Goal: Task Accomplishment & Management: Complete application form

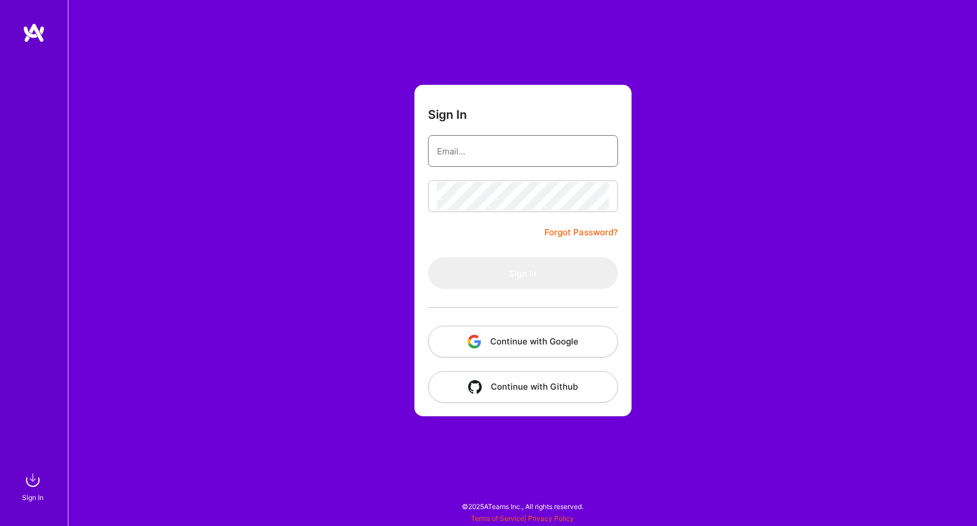
type input "[EMAIL_ADDRESS][DOMAIN_NAME]"
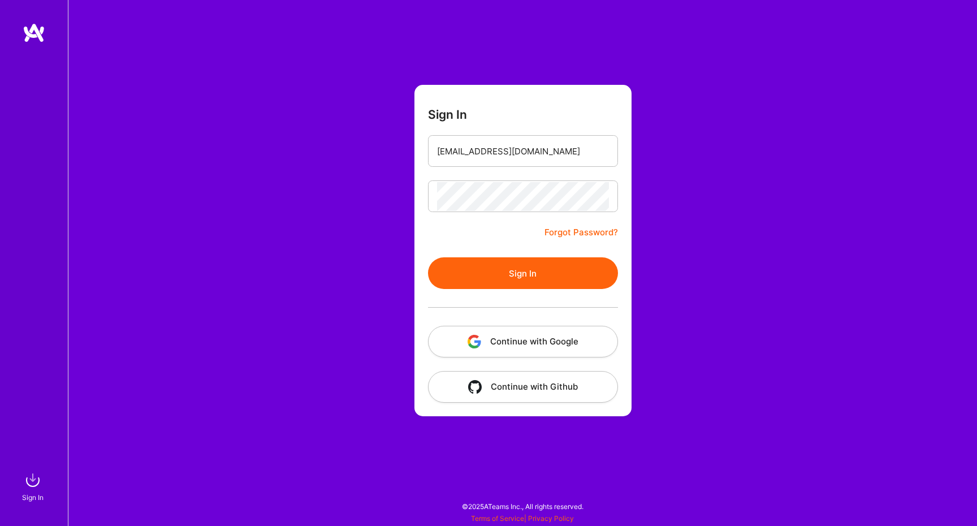
click at [526, 273] on button "Sign In" at bounding box center [523, 273] width 190 height 32
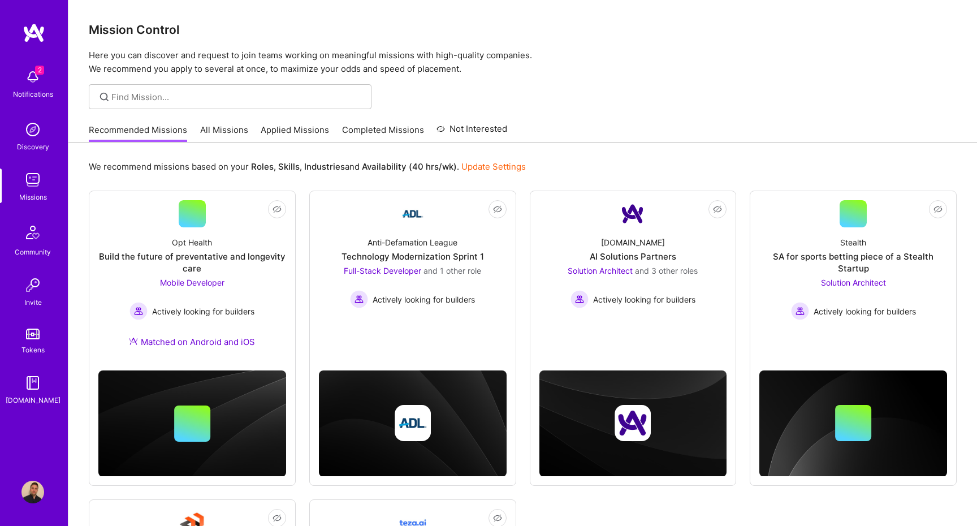
click at [204, 102] on div at bounding box center [230, 96] width 283 height 25
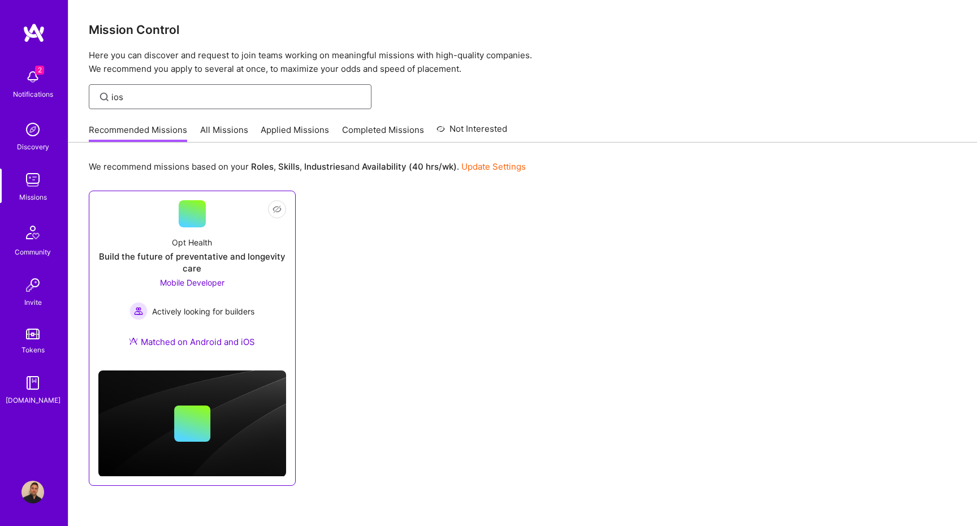
type input "ios"
click at [241, 244] on div "Opt Health Build the future of preventative and longevity care Mobile Developer…" at bounding box center [192, 294] width 188 height 134
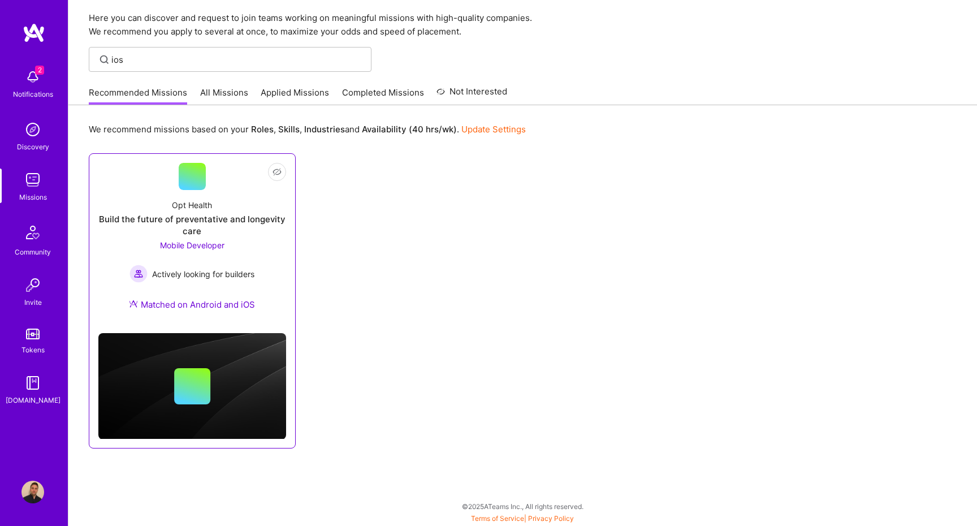
click at [225, 212] on div "Opt Health Build the future of preventative and longevity care Mobile Developer…" at bounding box center [192, 257] width 188 height 134
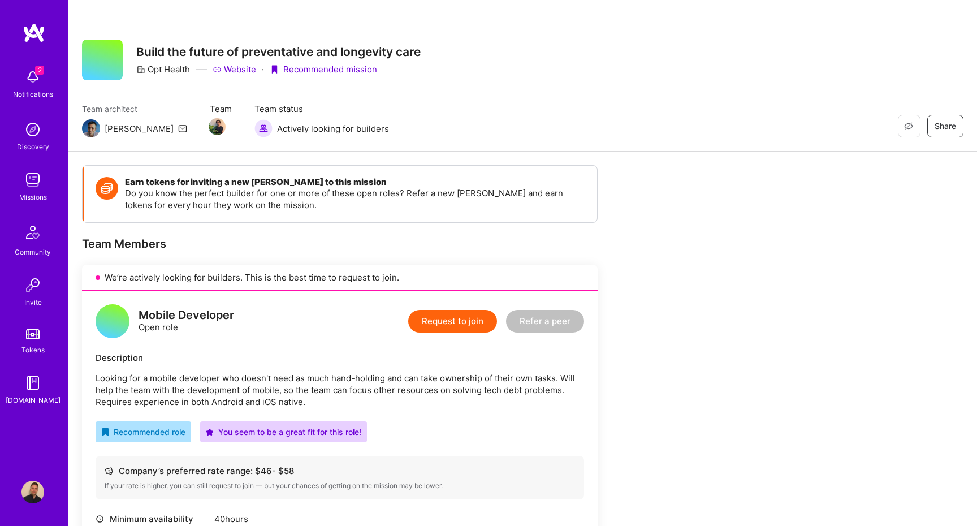
click at [459, 326] on button "Request to join" at bounding box center [452, 321] width 89 height 23
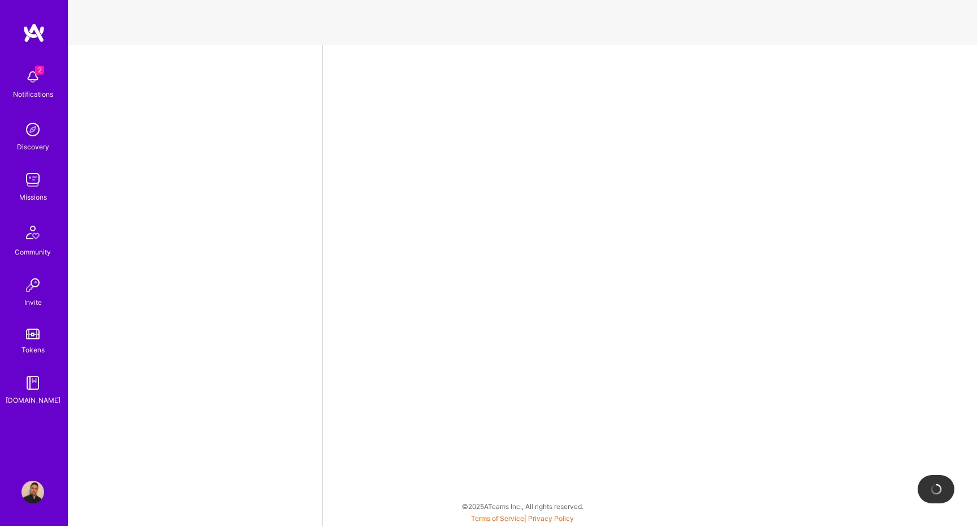
select select "US"
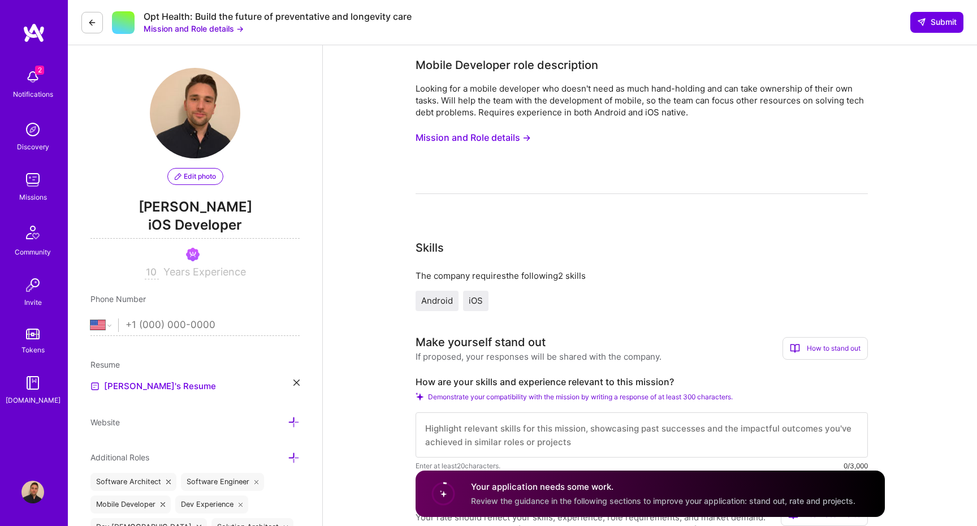
click at [93, 25] on icon at bounding box center [92, 22] width 9 height 9
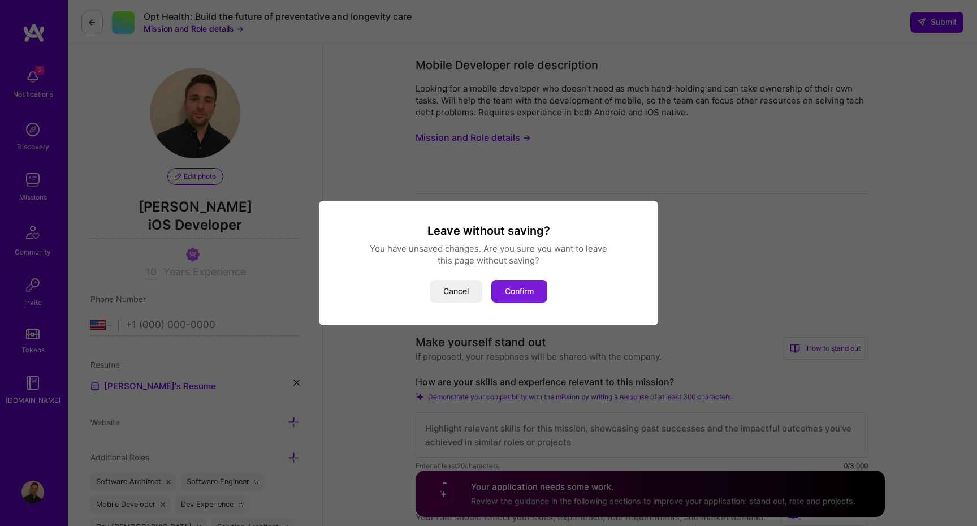
click at [513, 291] on button "Confirm" at bounding box center [519, 291] width 56 height 23
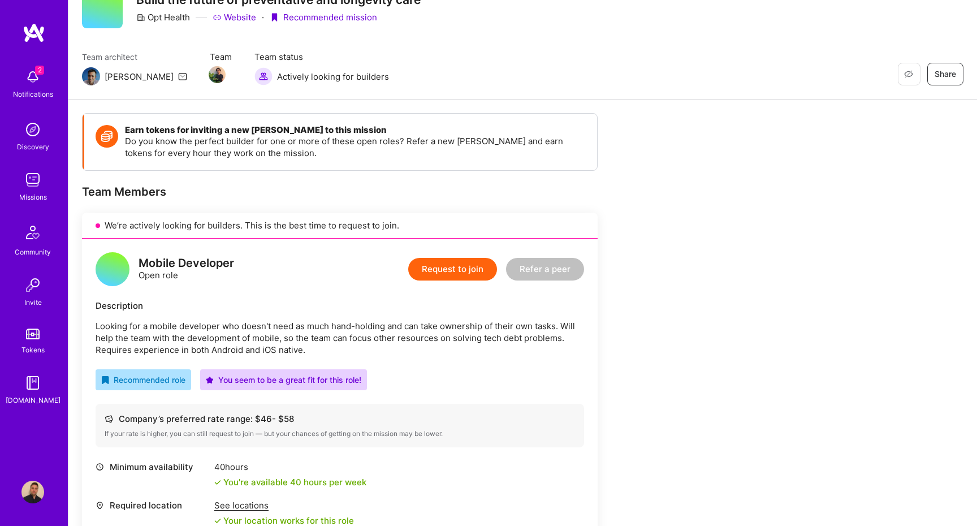
scroll to position [34, 0]
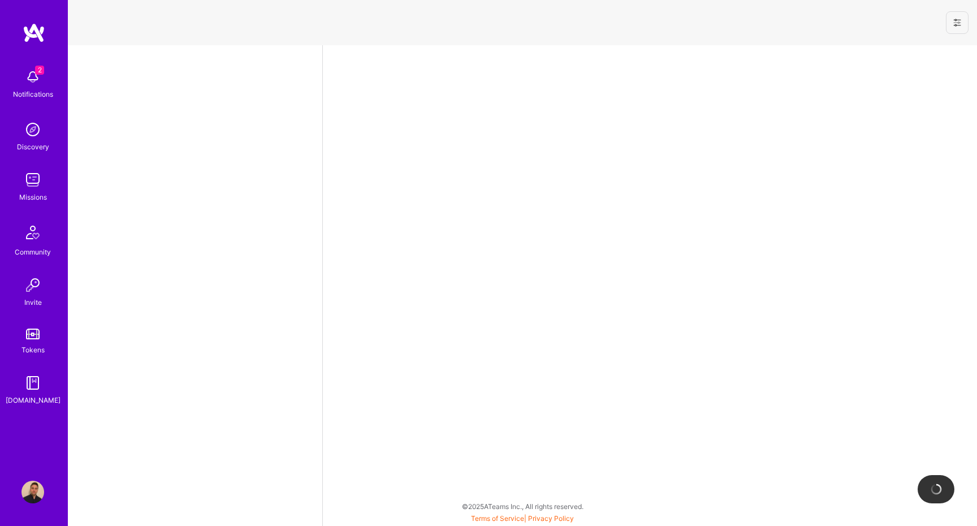
select select "US"
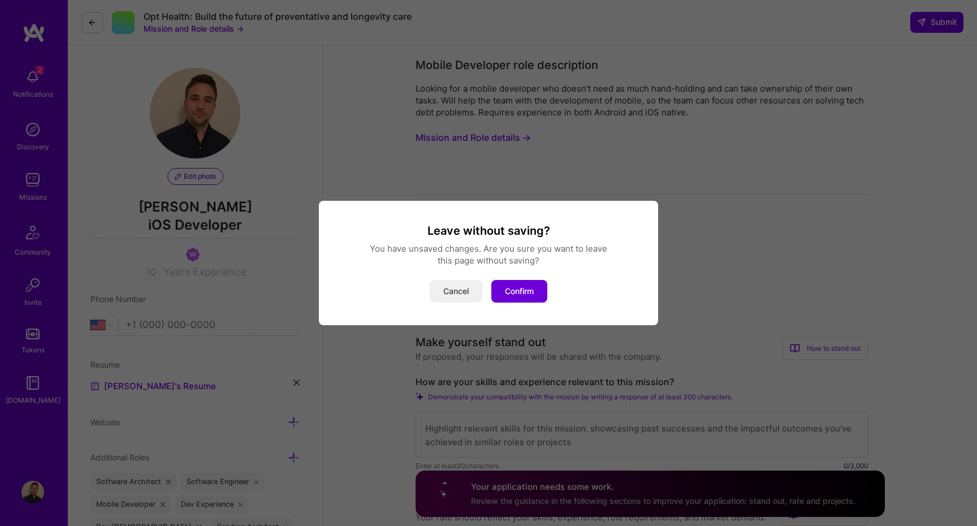
click at [443, 284] on button "Cancel" at bounding box center [456, 291] width 53 height 23
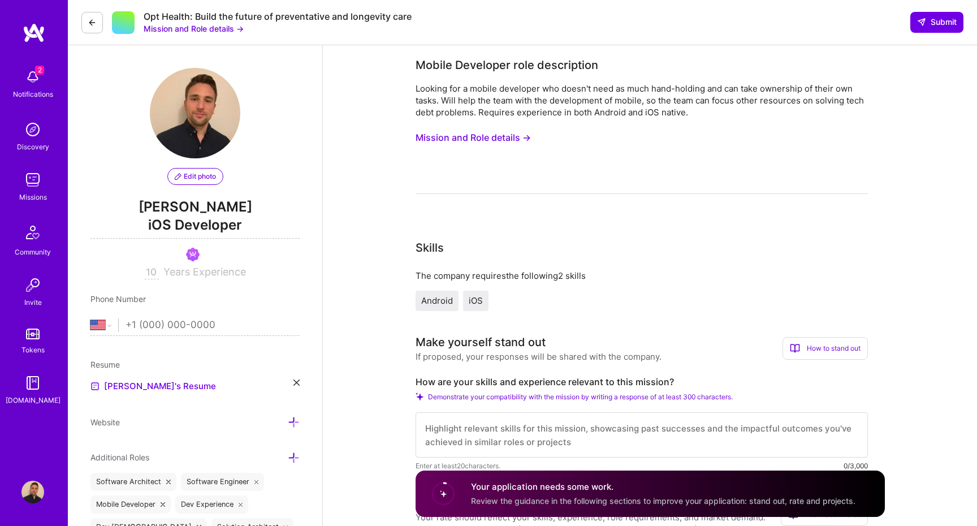
click at [87, 19] on button at bounding box center [91, 22] width 21 height 21
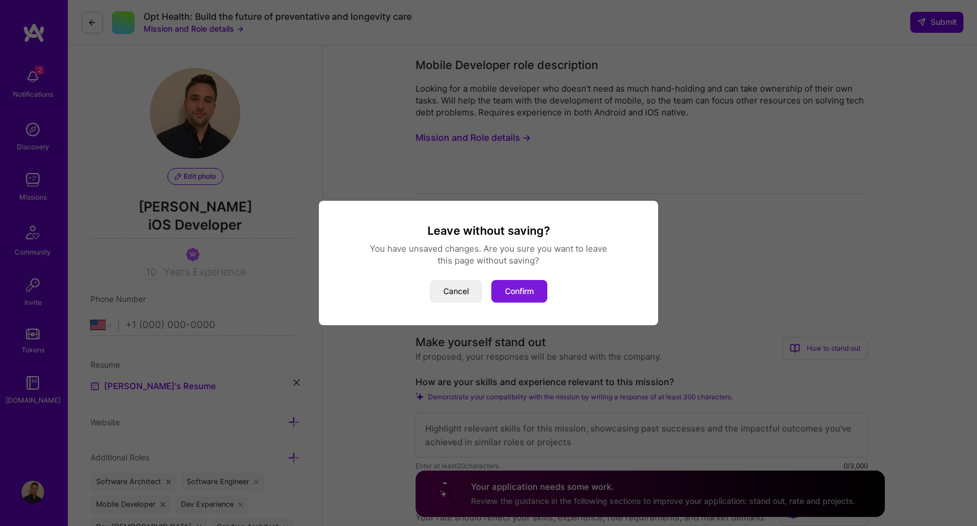
click at [524, 289] on button "Confirm" at bounding box center [519, 291] width 56 height 23
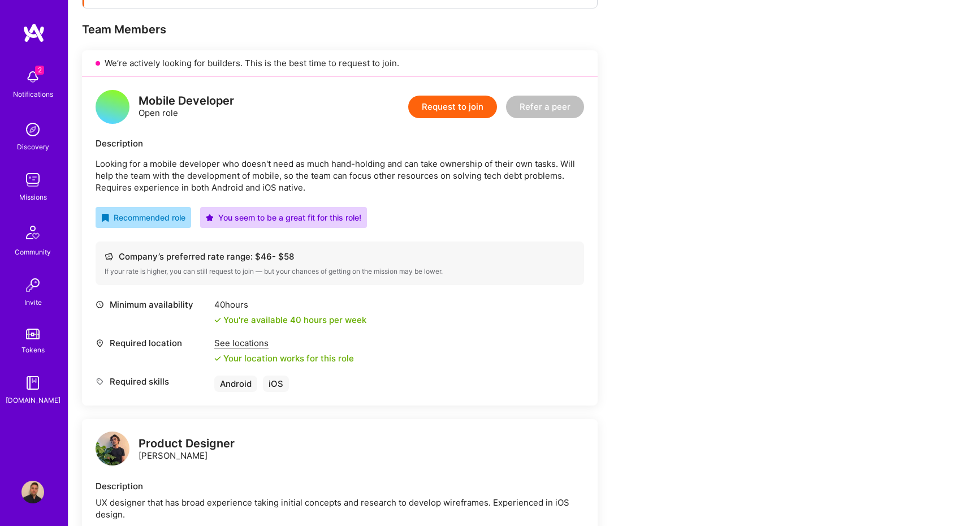
scroll to position [223, 0]
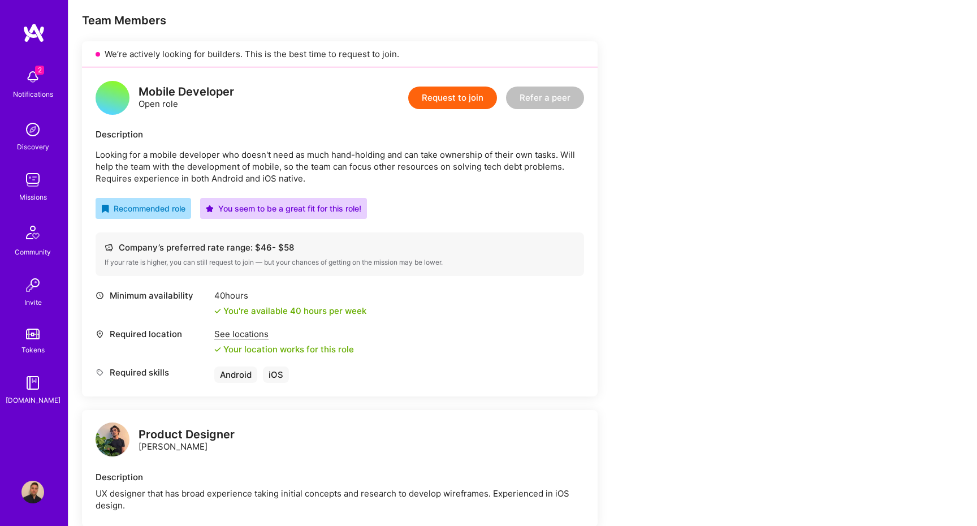
click at [440, 95] on button "Request to join" at bounding box center [452, 98] width 89 height 23
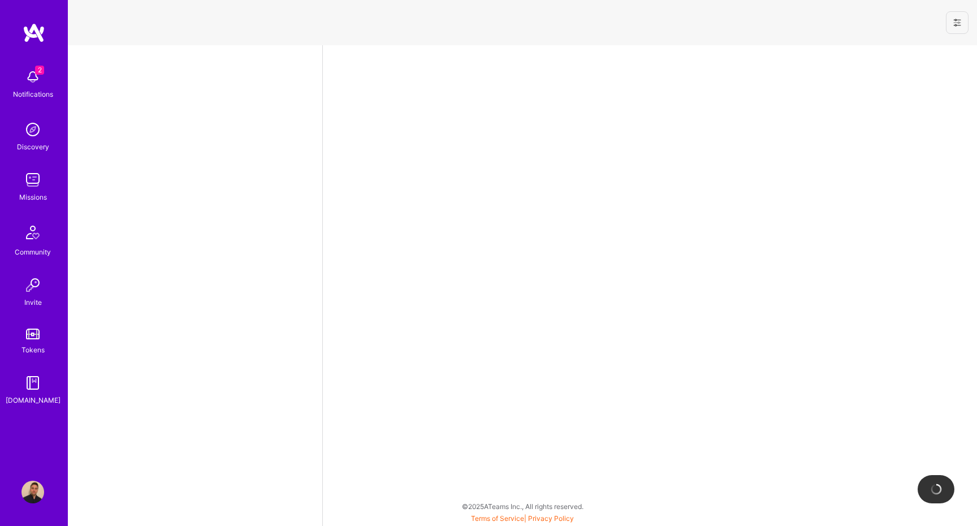
select select "US"
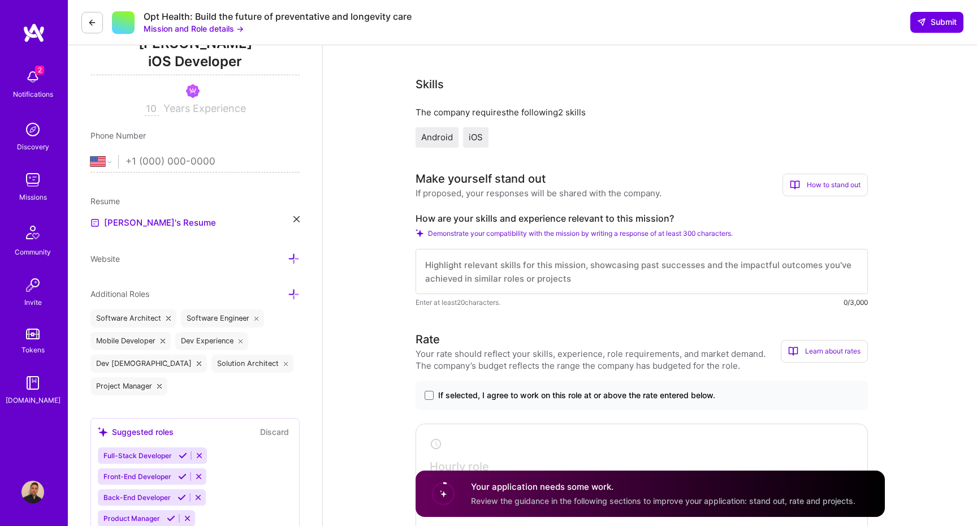
scroll to position [165, 0]
click at [523, 496] on div "Your application needs some work. Review the guidance in the following sections…" at bounding box center [663, 494] width 385 height 26
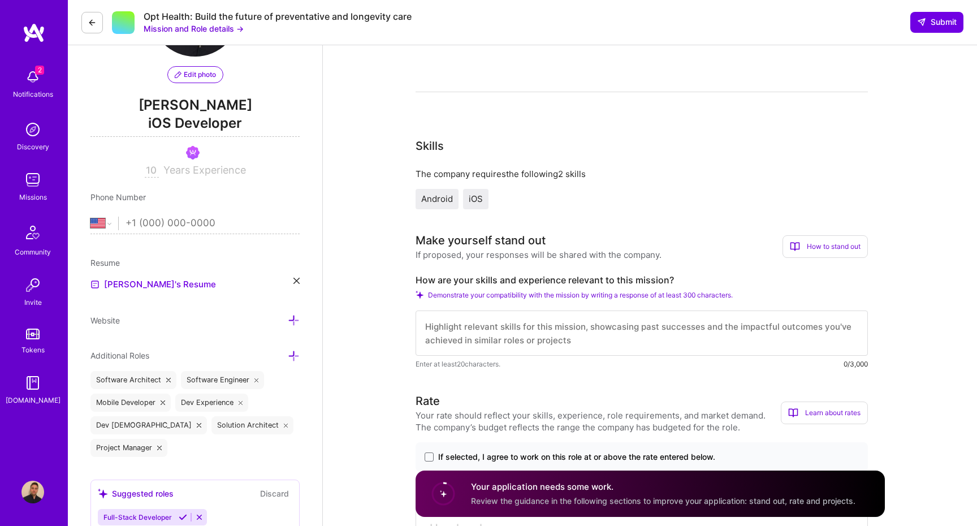
scroll to position [105, 0]
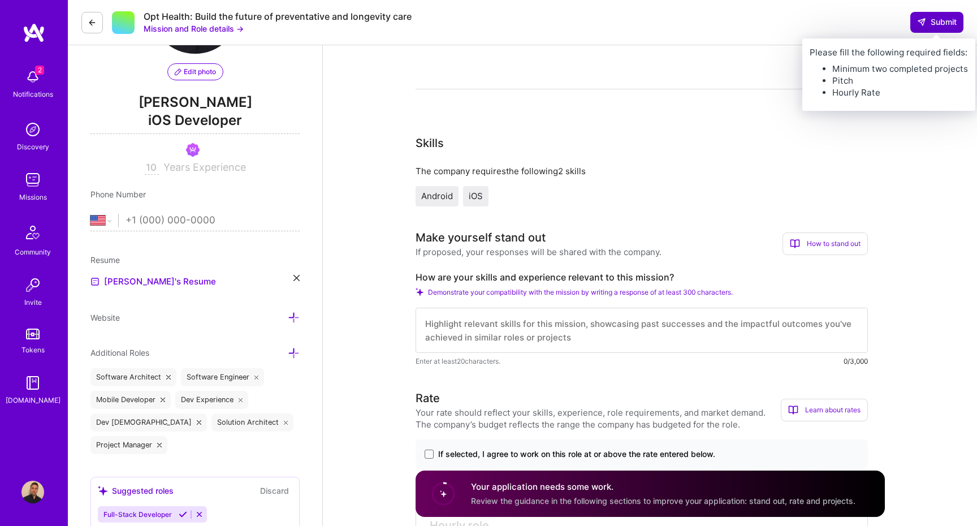
click at [935, 18] on span "Submit" at bounding box center [937, 21] width 40 height 11
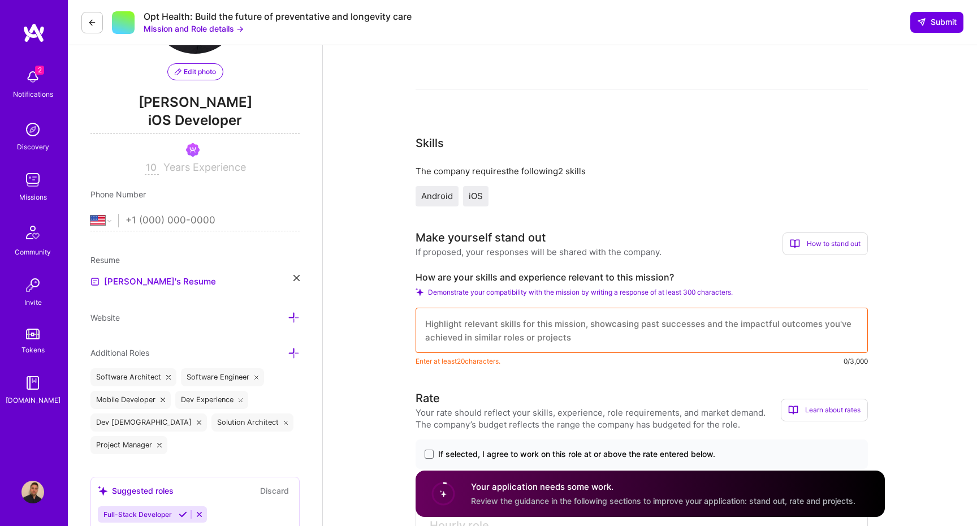
click at [667, 314] on textarea at bounding box center [642, 330] width 452 height 45
click at [459, 293] on span "Demonstrate your compatibility with the mission by writing a response of at lea…" at bounding box center [580, 292] width 305 height 8
click at [422, 292] on icon at bounding box center [420, 292] width 8 height 8
click at [829, 246] on div "How to stand out" at bounding box center [825, 243] width 85 height 23
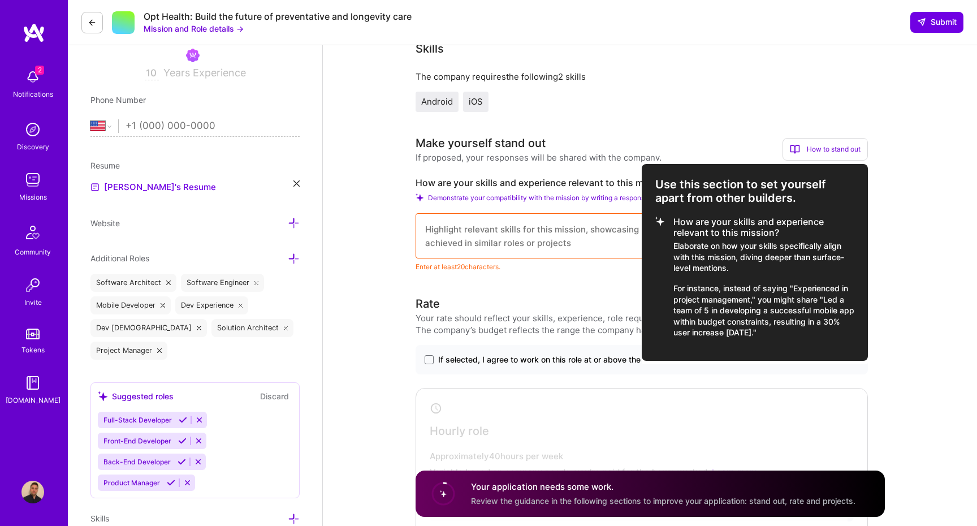
scroll to position [218, 0]
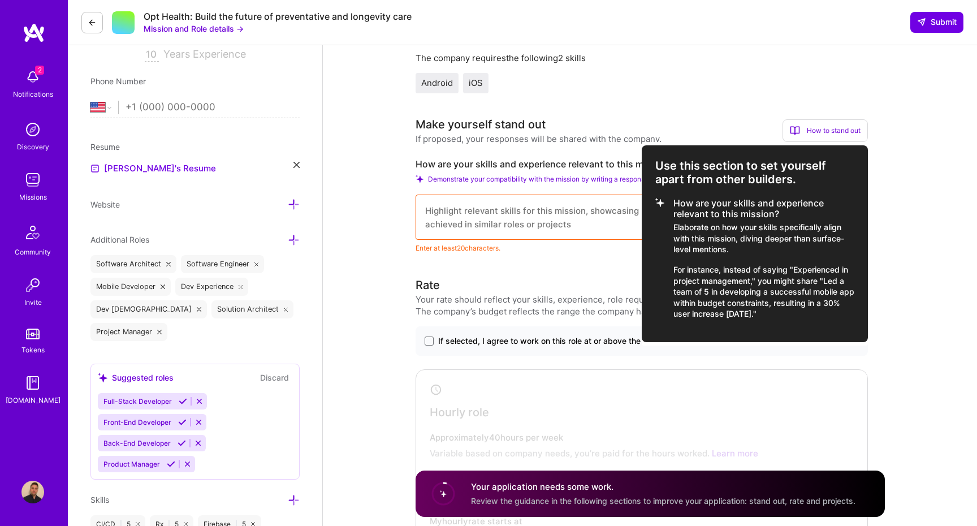
click at [947, 241] on div at bounding box center [488, 263] width 977 height 526
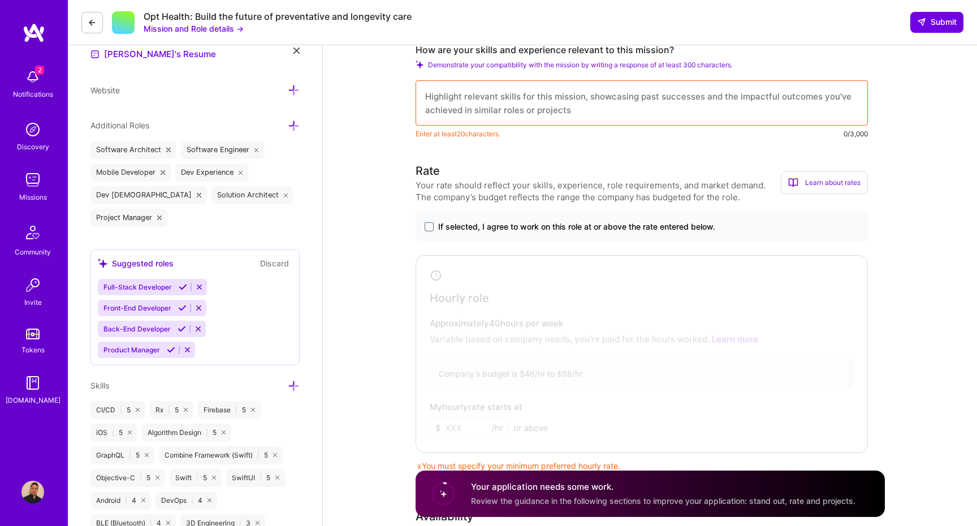
scroll to position [347, 0]
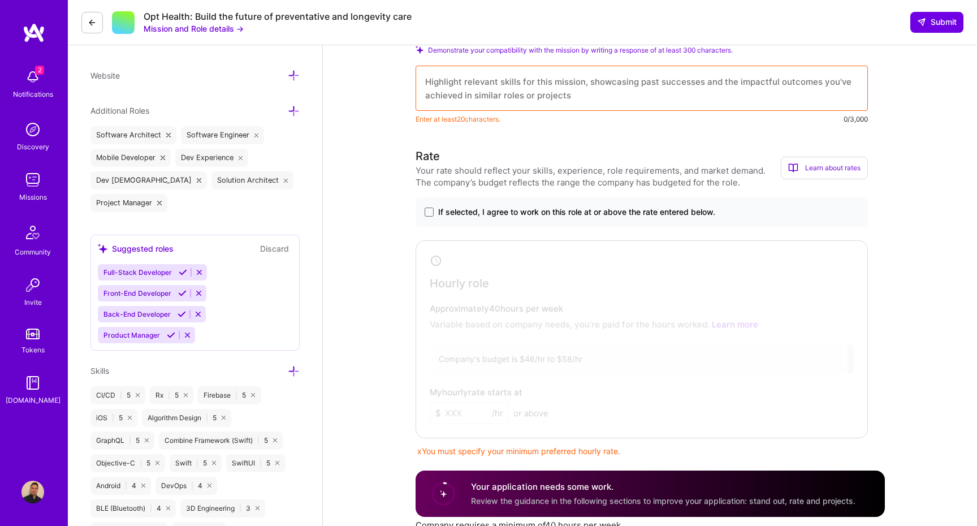
click at [457, 214] on span "If selected, I agree to work on this role at or above the rate entered below." at bounding box center [576, 211] width 277 height 11
click at [0, 0] on input "If selected, I agree to work on this role at or above the rate entered below." at bounding box center [0, 0] width 0 height 0
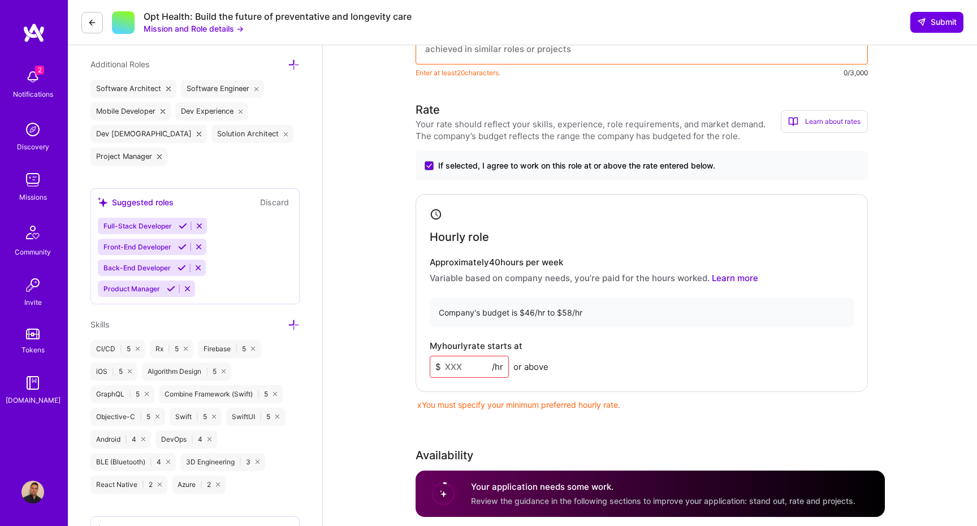
scroll to position [401, 0]
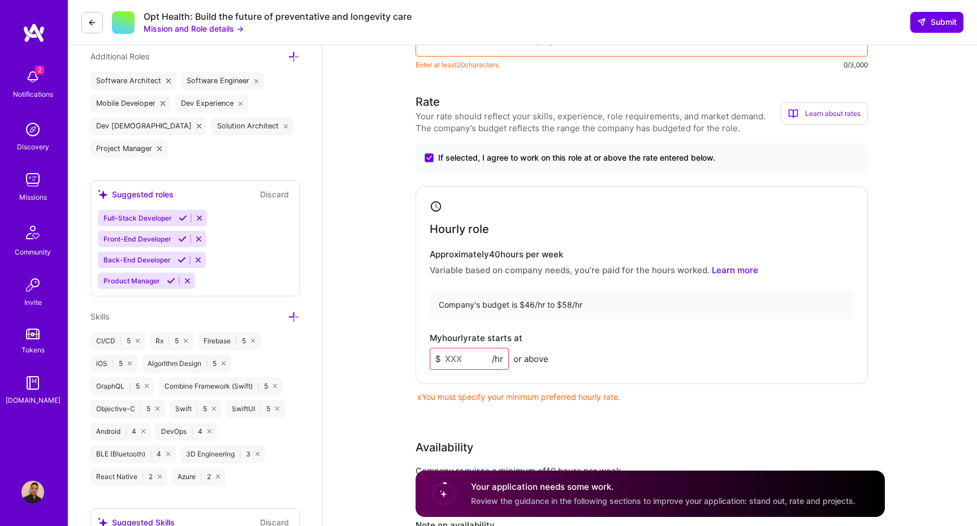
click at [464, 359] on input at bounding box center [469, 359] width 79 height 22
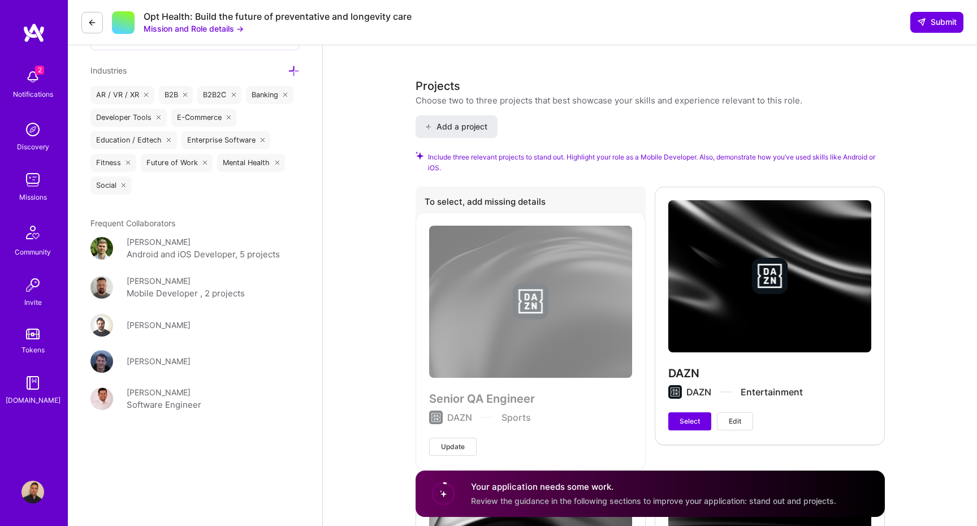
scroll to position [1024, 0]
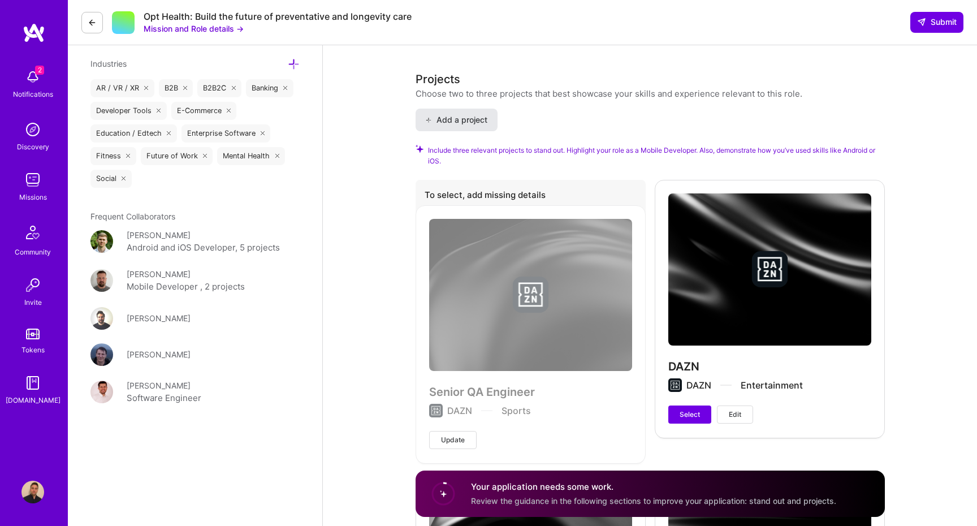
type input "57"
click at [471, 123] on span "Add a project" at bounding box center [456, 119] width 62 height 11
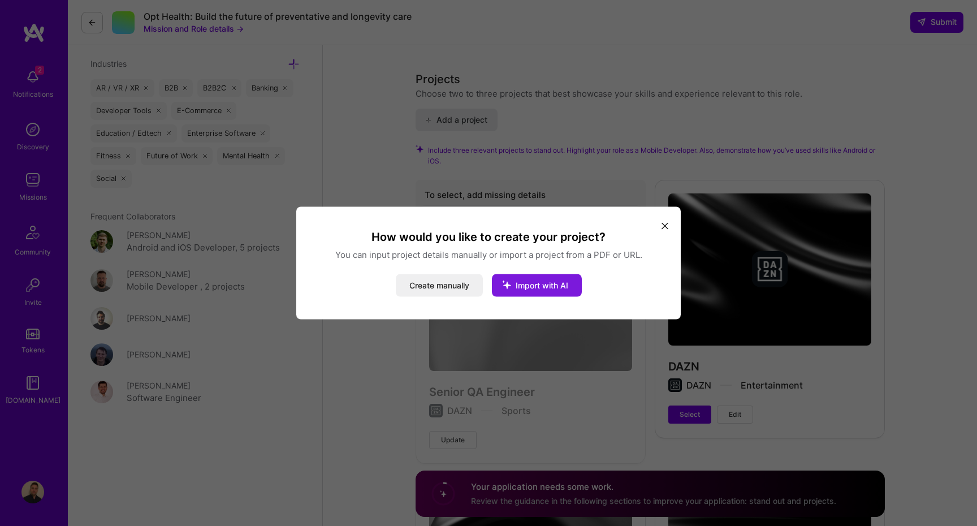
click at [533, 283] on span "Import with AI" at bounding box center [542, 285] width 53 height 10
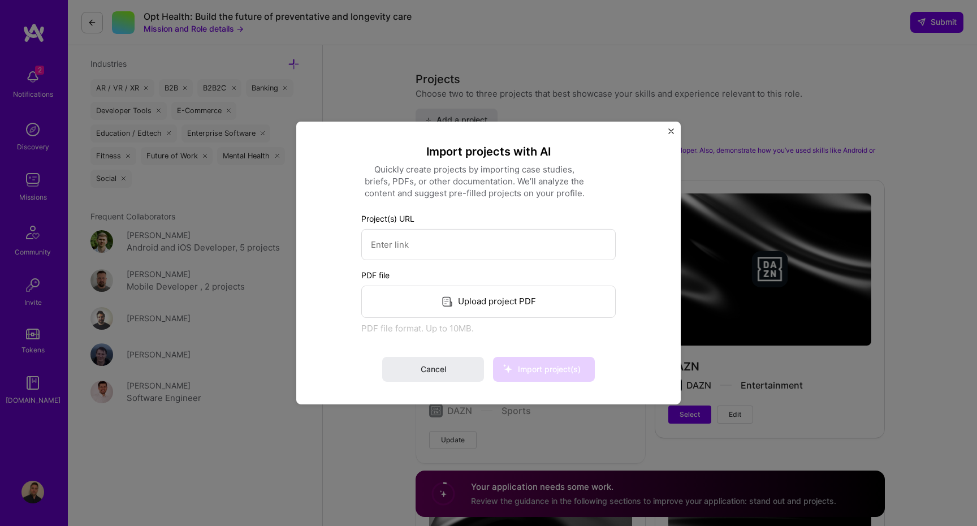
click at [675, 127] on div "Import projects with AI Quickly create projects by importing case studies, brie…" at bounding box center [488, 263] width 385 height 283
click at [671, 130] on img "Close" at bounding box center [671, 131] width 6 height 6
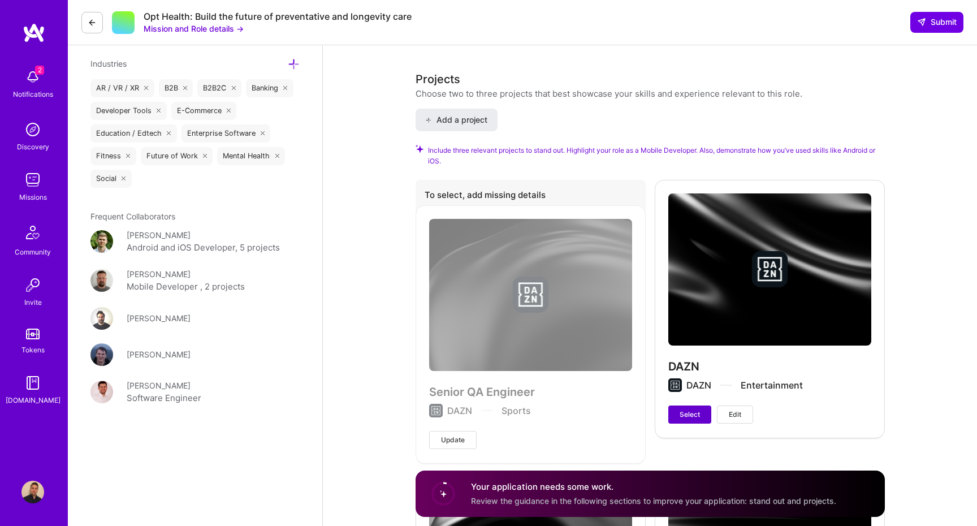
click at [680, 415] on span "Select" at bounding box center [690, 414] width 20 height 10
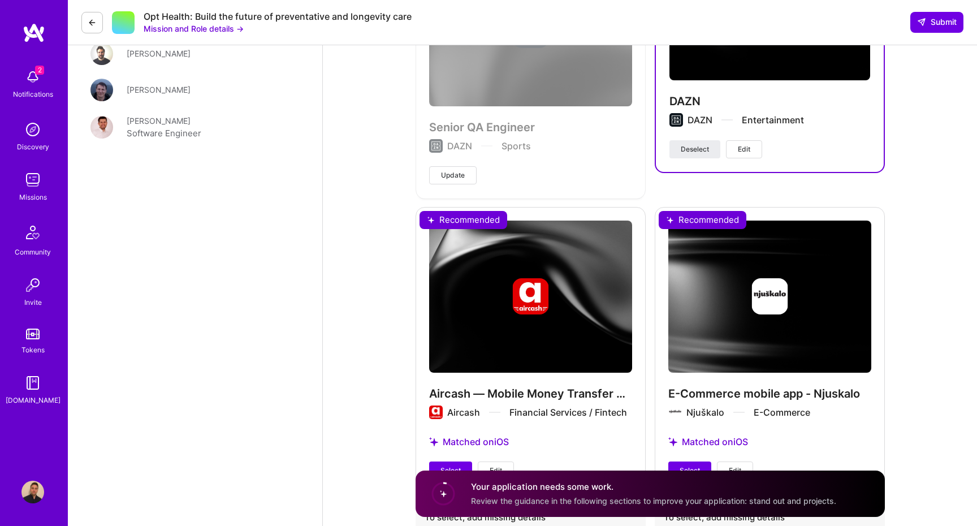
scroll to position [1331, 0]
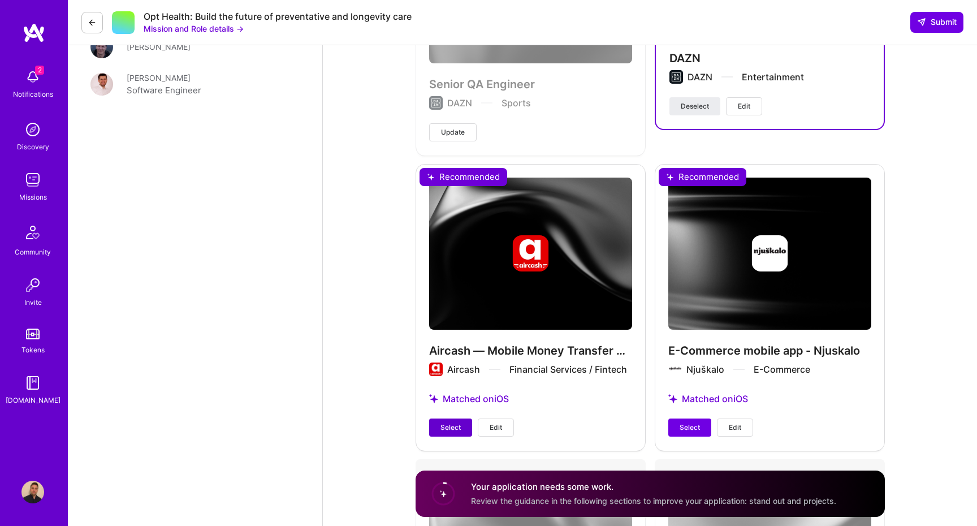
click at [443, 428] on span "Select" at bounding box center [451, 427] width 20 height 10
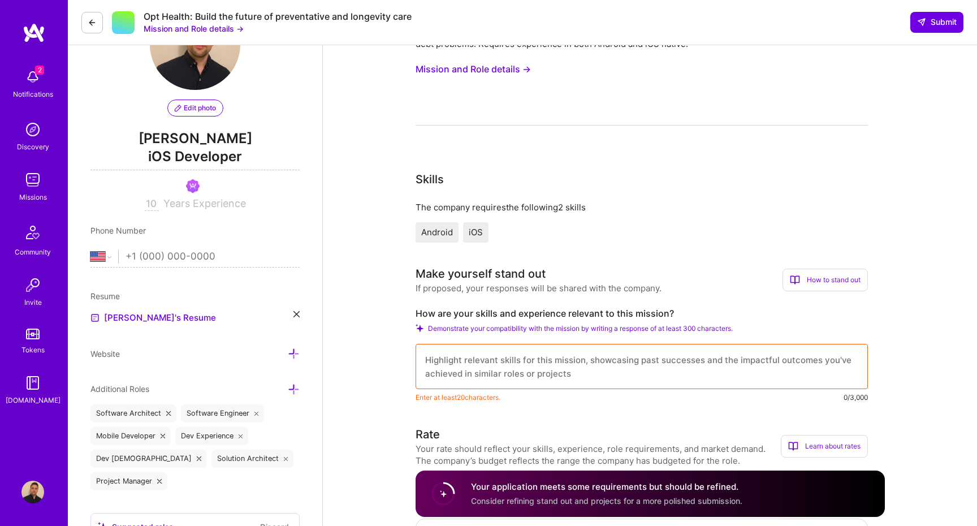
scroll to position [66, 0]
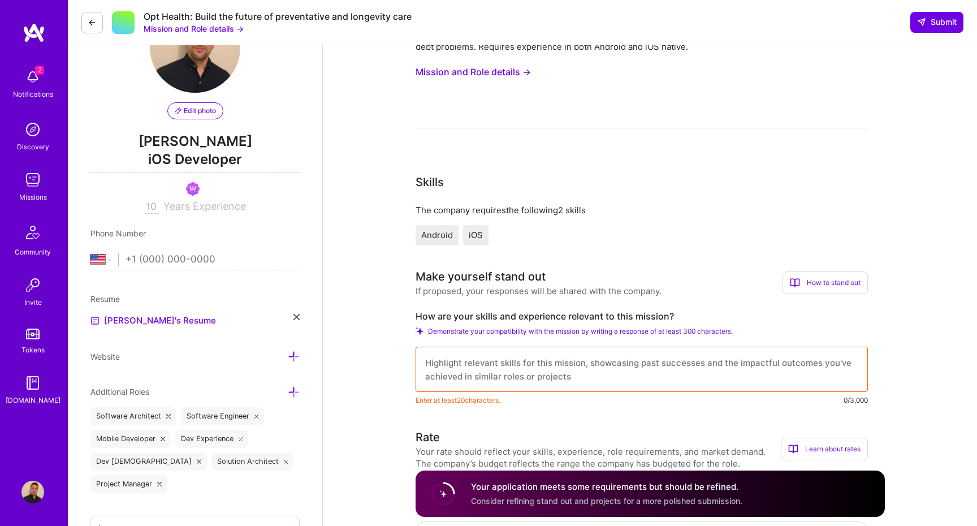
click at [212, 28] on button "Mission and Role details →" at bounding box center [194, 29] width 100 height 12
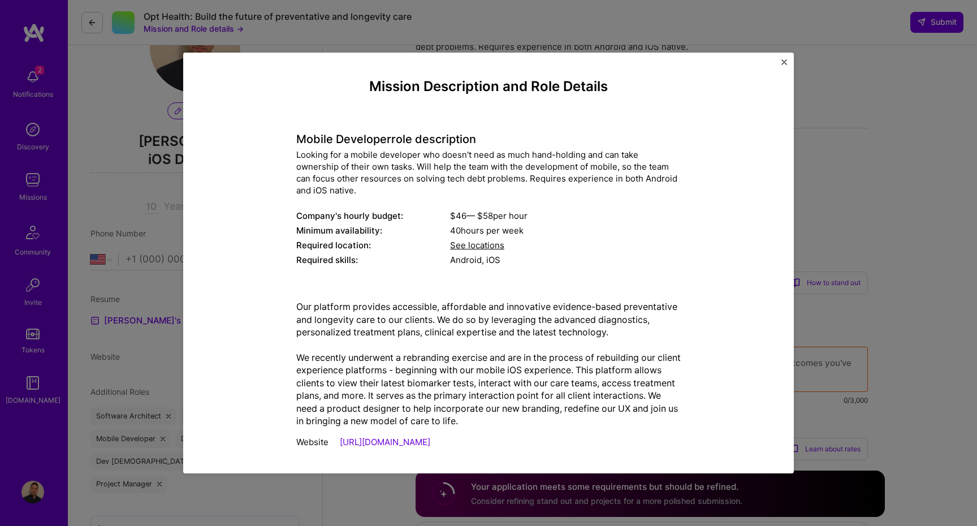
scroll to position [7, 0]
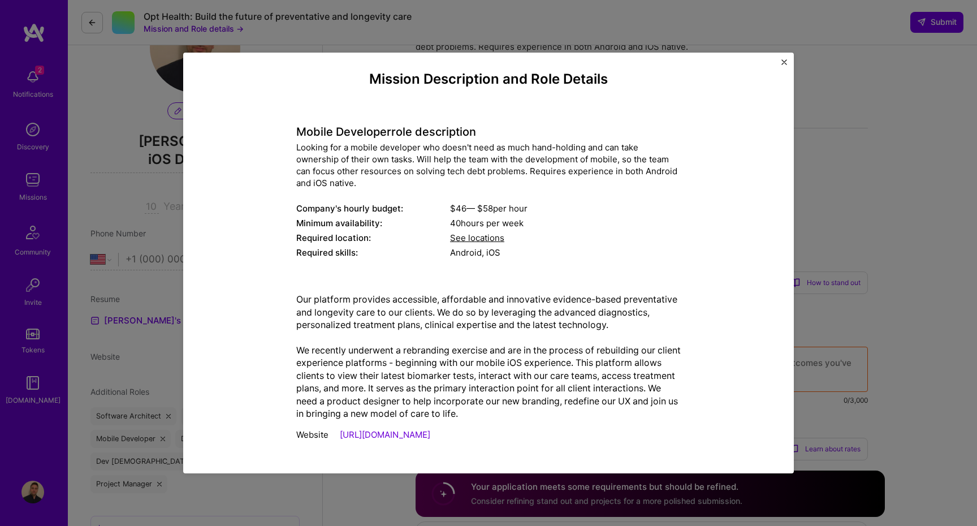
click at [788, 61] on div "Mission Description and Role Details Mobile Developer role description Looking …" at bounding box center [488, 263] width 611 height 421
click at [783, 61] on img "Close" at bounding box center [785, 62] width 6 height 6
